Goal: Task Accomplishment & Management: Complete application form

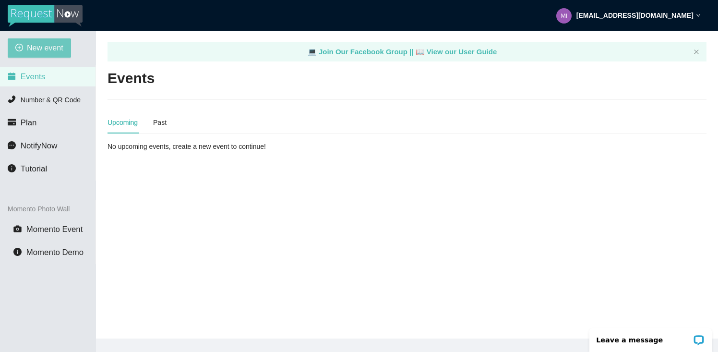
click at [41, 47] on span "New event" at bounding box center [45, 48] width 36 height 12
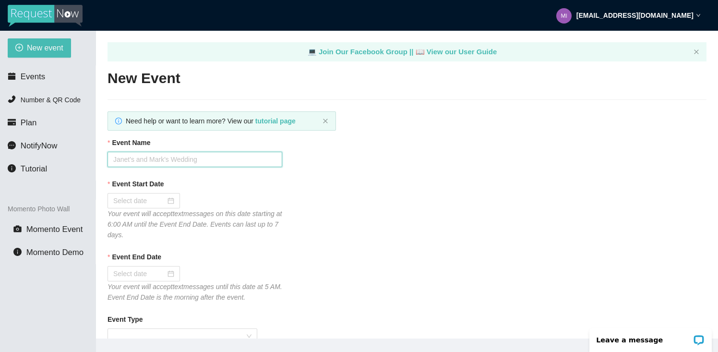
click at [162, 161] on input "Event Name" at bounding box center [195, 159] width 175 height 15
paste input "[PERSON_NAME] Haut & [PERSON_NAME]"
click at [156, 161] on input "[PERSON_NAME] Haut & [PERSON_NAME]" at bounding box center [195, 159] width 175 height 15
type input "[PERSON_NAME] & [PERSON_NAME]"
click at [173, 198] on div at bounding box center [144, 200] width 73 height 15
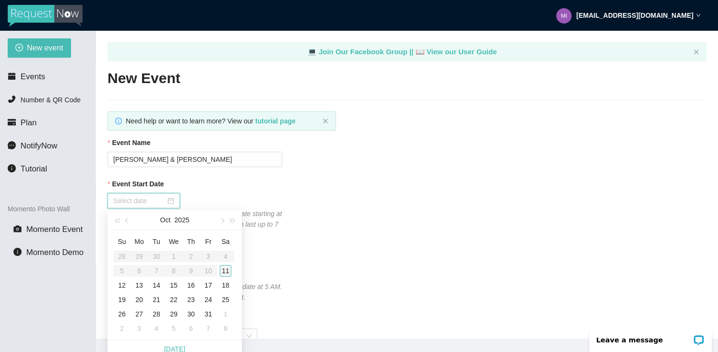
type input "[DATE]"
click at [223, 272] on div "11" at bounding box center [226, 271] width 12 height 12
type input "[DATE]"
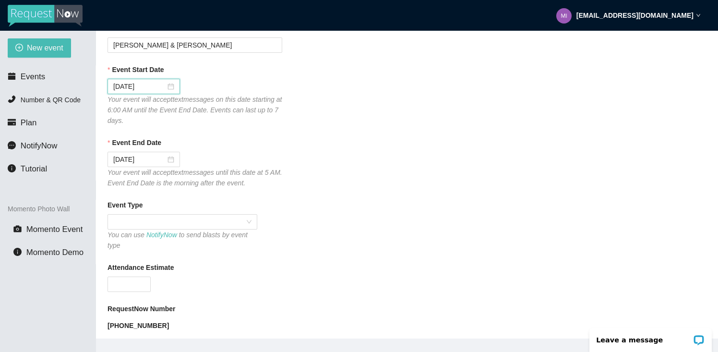
scroll to position [115, 0]
click at [181, 223] on span at bounding box center [182, 221] width 138 height 14
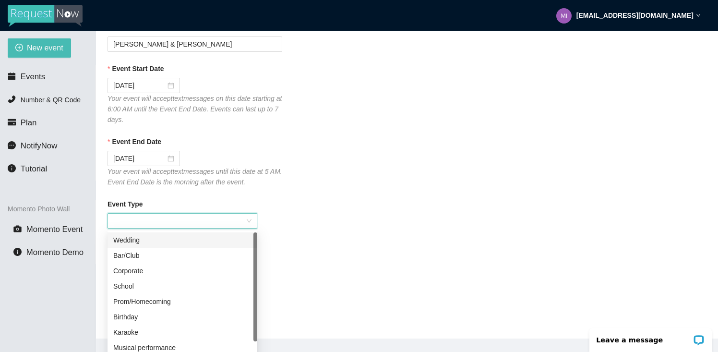
click at [164, 241] on div "Wedding" at bounding box center [182, 240] width 138 height 11
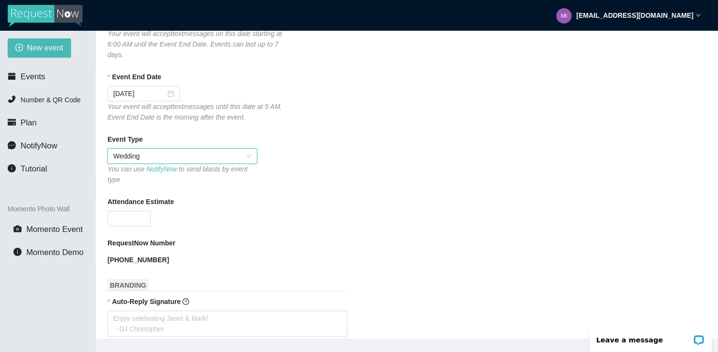
scroll to position [195, 0]
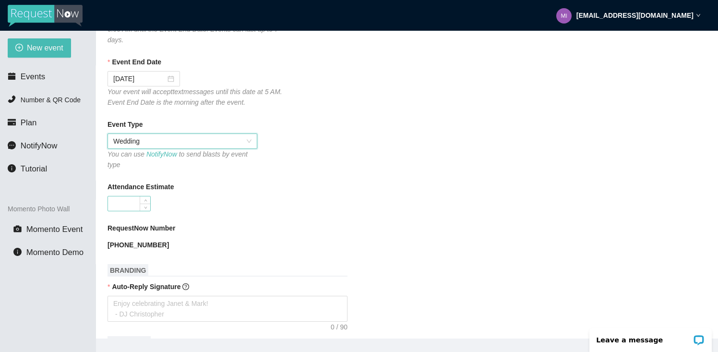
click at [115, 205] on input "Attendance Estimate" at bounding box center [129, 203] width 42 height 14
type input "250"
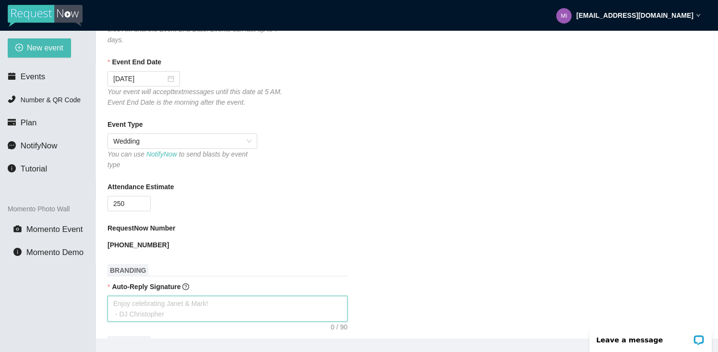
click at [139, 300] on textarea "Auto-Reply Signature" at bounding box center [228, 309] width 240 height 26
paste textarea "✨ MicDrop Entertainment | Celebrating [PERSON_NAME] & [PERSON_NAME]!💍 #HowellWe…"
type textarea "✨ MicDrop Entertainment | Celebrating [PERSON_NAME] & [PERSON_NAME]!💍 #HowellWe…"
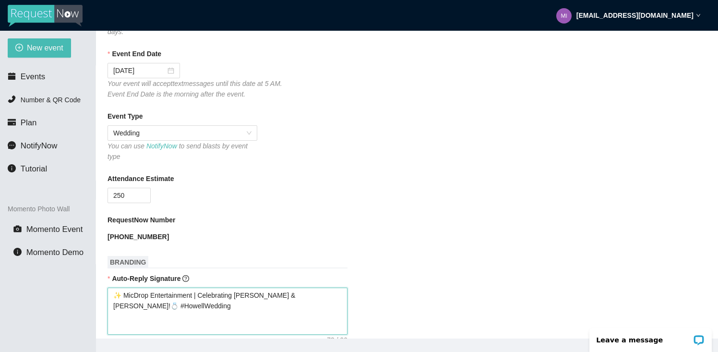
type textarea "✨ MicDrop Entertainment | Celebrating [PERSON_NAME] & [PERSON_NAME]!💍 #HowellWe…"
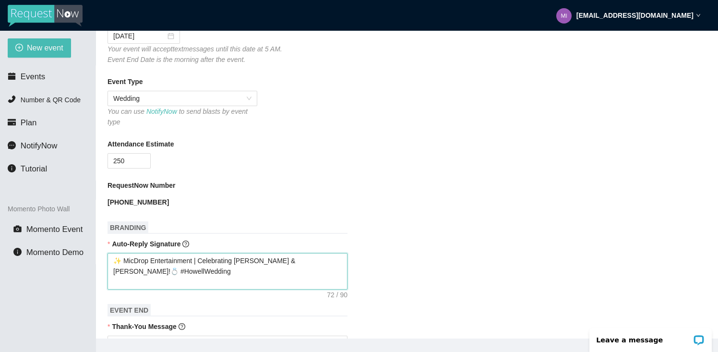
scroll to position [237, 0]
type textarea "✨ MicDrop Entertainment | Celebrating [PERSON_NAME] & [PERSON_NAME]!💍 #HowellWe…"
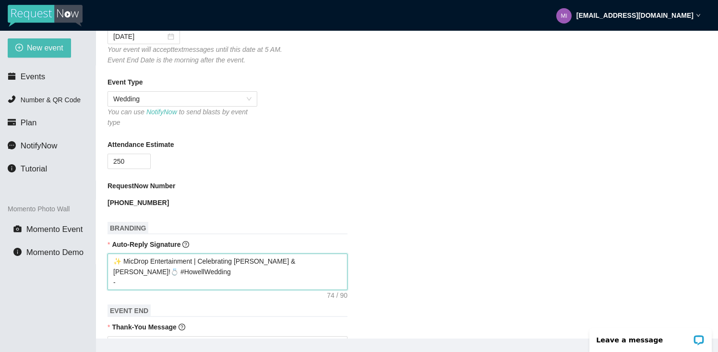
type textarea "✨ MicDrop Entertainment | Celebrating [PERSON_NAME] & [PERSON_NAME]!💍 #HowellWe…"
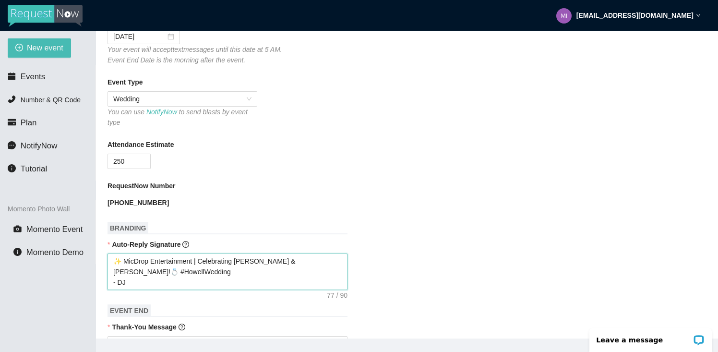
type textarea "✨ MicDrop Entertainment | Celebrating [PERSON_NAME] & [PERSON_NAME]!💍 #HowellWe…"
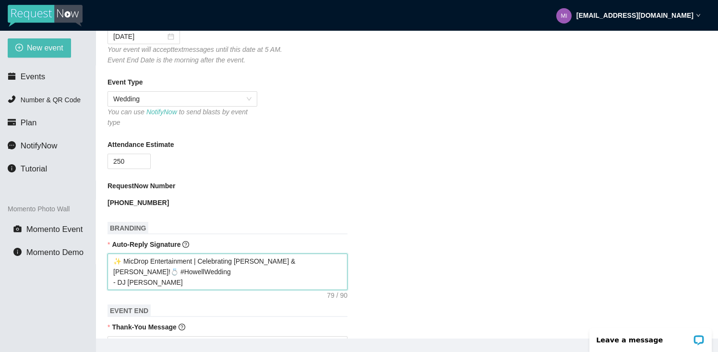
type textarea "✨ MicDrop Entertainment | Celebrating [PERSON_NAME] & [PERSON_NAME]!💍 #HowellWe…"
click at [222, 227] on h1 "BRANDING" at bounding box center [228, 228] width 240 height 12
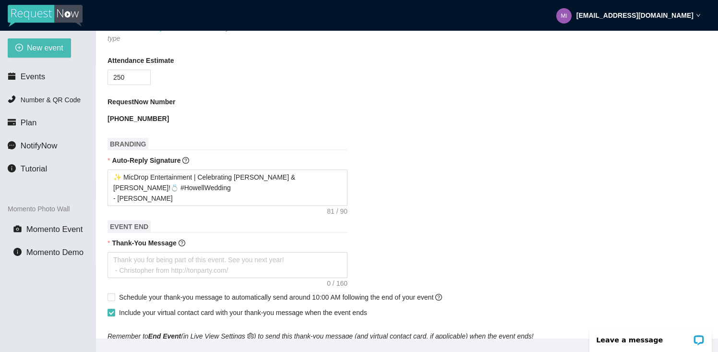
scroll to position [324, 0]
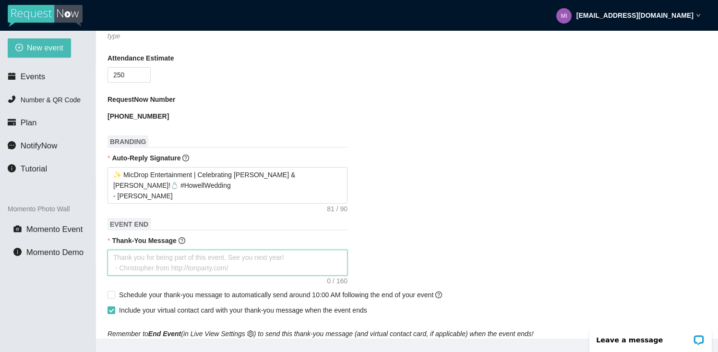
click at [155, 263] on textarea "Thank-You Message" at bounding box center [228, 263] width 240 height 26
paste textarea "Thank you for celebrating [PERSON_NAME] & [PERSON_NAME] with us! 🎉 Wishing the …"
type textarea "Thank you for celebrating [PERSON_NAME] & [PERSON_NAME] with us! 🎉 Wishing the …"
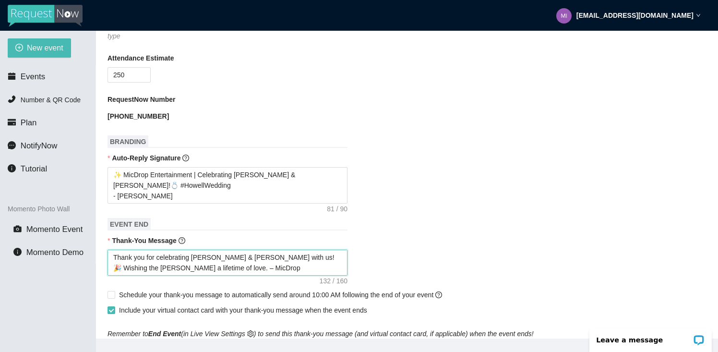
type textarea "Thank you for celebrating [PERSON_NAME] & [PERSON_NAME] with us! 🎉 Wishing the …"
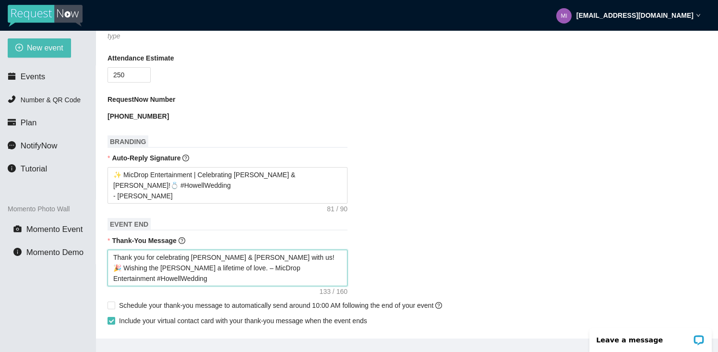
type textarea "Thank you for celebrating [PERSON_NAME] & [PERSON_NAME] with us! 🎉 Wishing the …"
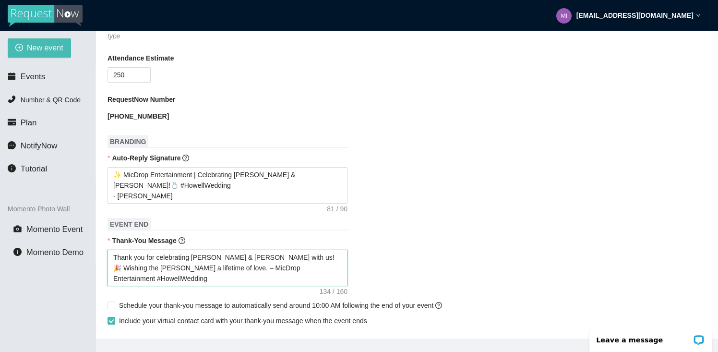
type textarea "Thank you for celebrating [PERSON_NAME] & [PERSON_NAME] with us! 🎉 Wishing the …"
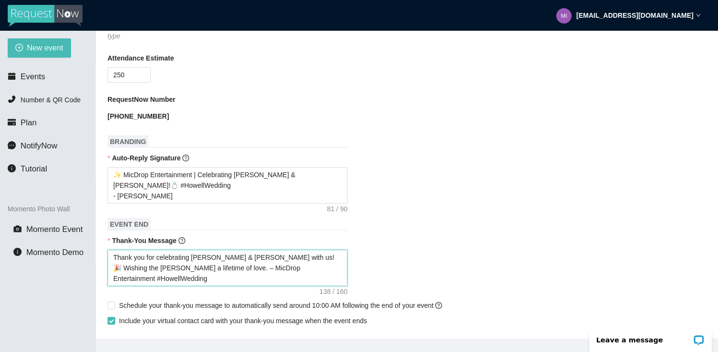
type textarea "Thank you for celebrating [PERSON_NAME] & [PERSON_NAME] with us! 🎉 Wishing the …"
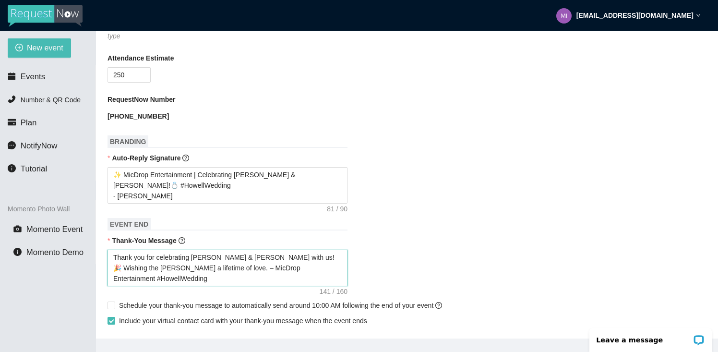
type textarea "Thank you for celebrating [PERSON_NAME] & [PERSON_NAME] with us! 🎉 Wishing the …"
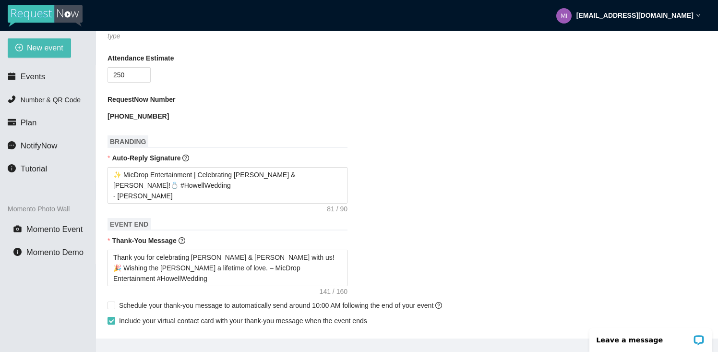
click at [219, 238] on div "Thank-You Message" at bounding box center [407, 242] width 599 height 14
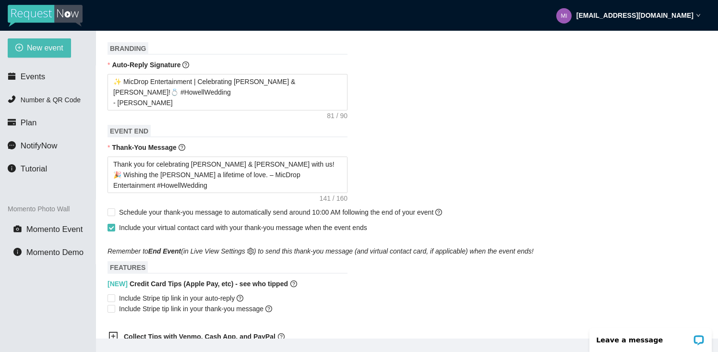
scroll to position [420, 0]
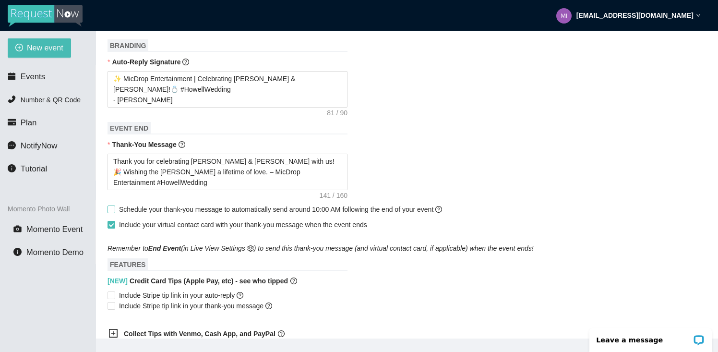
click at [114, 210] on span at bounding box center [112, 210] width 8 height 8
click at [114, 210] on input "Schedule your thank-you message to automatically send around 10:00 AM following…" at bounding box center [111, 209] width 7 height 7
checkbox input "true"
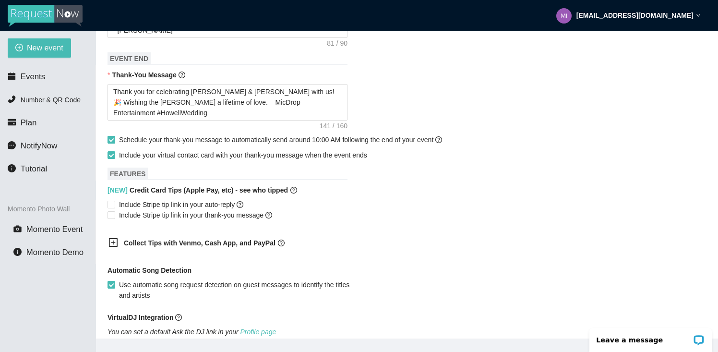
scroll to position [499, 0]
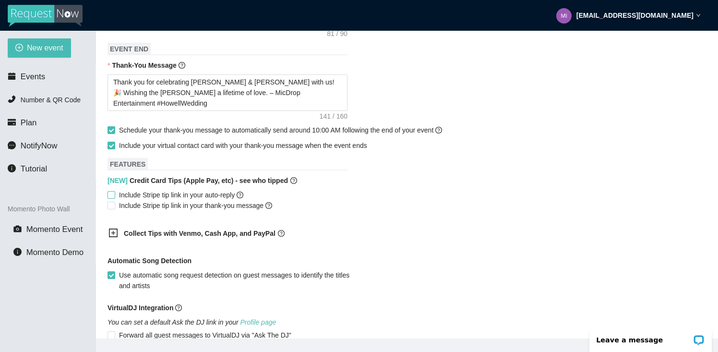
click at [110, 195] on input "Include Stripe tip link in your auto-reply" at bounding box center [111, 194] width 7 height 7
checkbox input "true"
click at [110, 203] on input "Include Stripe tip link in your thank-you message" at bounding box center [111, 205] width 7 height 7
checkbox input "true"
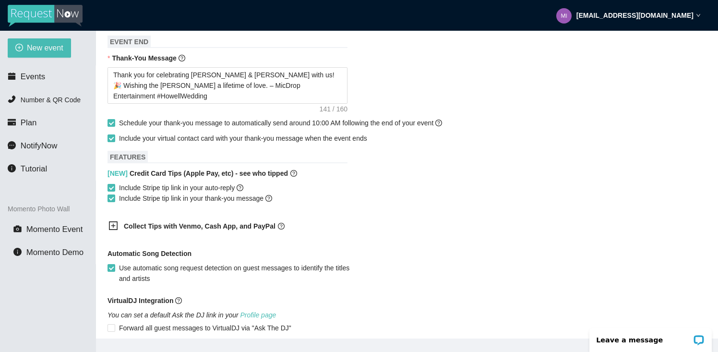
scroll to position [646, 0]
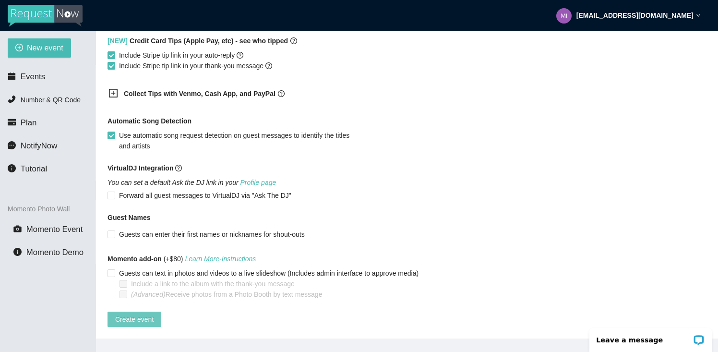
click at [147, 314] on span "Create event" at bounding box center [134, 319] width 38 height 11
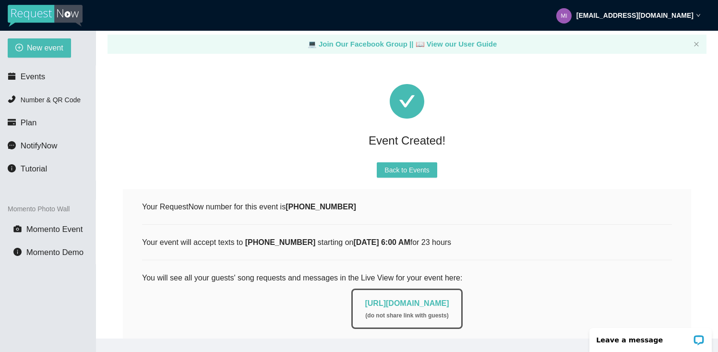
scroll to position [22, 0]
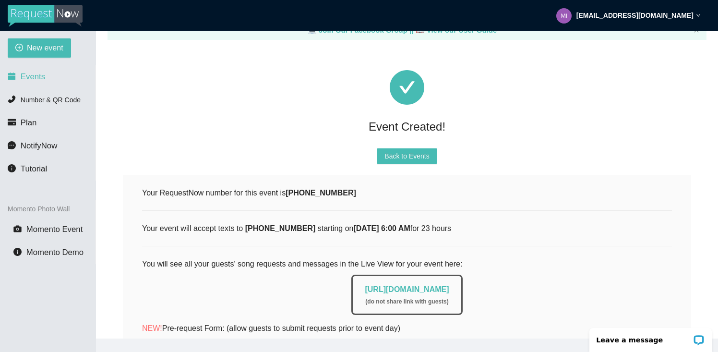
click at [31, 79] on span "Events" at bounding box center [33, 76] width 24 height 9
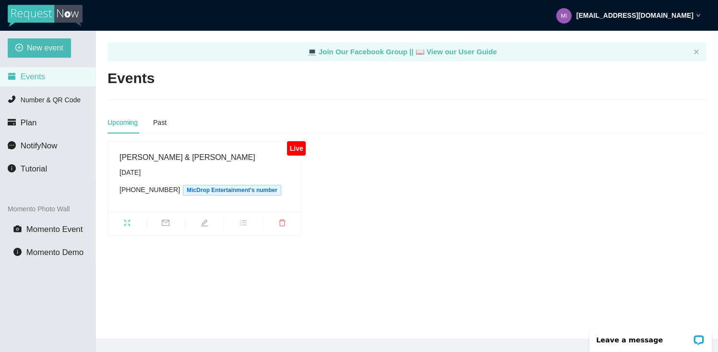
click at [129, 225] on icon "fullscreen" at bounding box center [127, 223] width 6 height 6
